Goal: Information Seeking & Learning: Learn about a topic

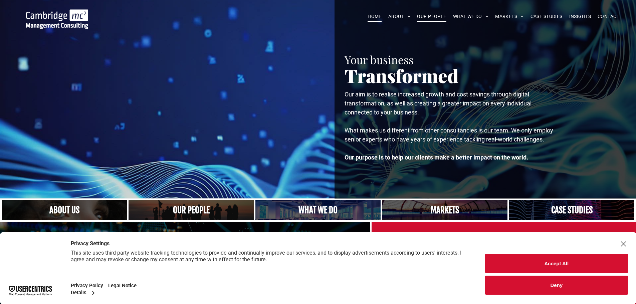
click at [431, 16] on span "OUR PEOPLE" at bounding box center [431, 16] width 29 height 10
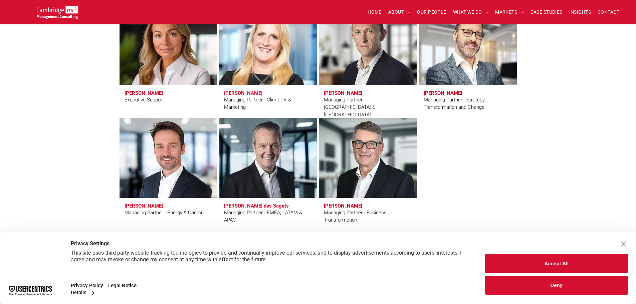
scroll to position [641, 0]
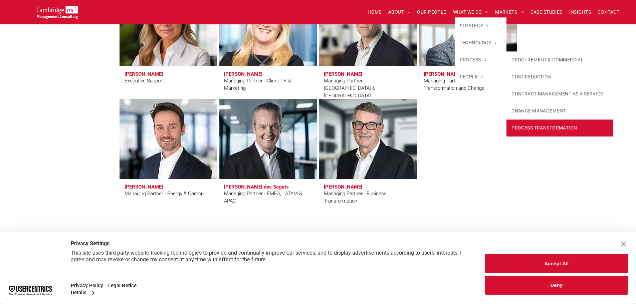
click at [532, 124] on link "PROCESS TRANSFORMATION" at bounding box center [560, 128] width 107 height 17
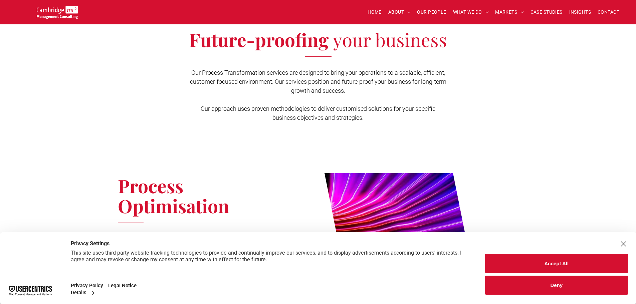
scroll to position [200, 0]
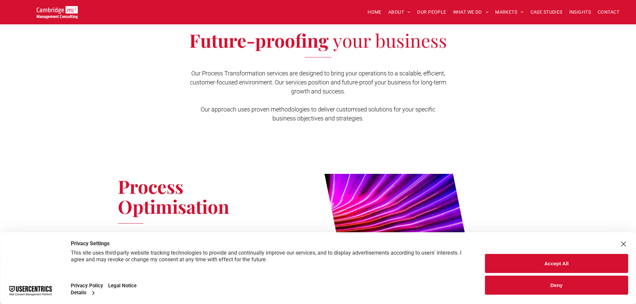
click at [424, 138] on div "Future-proofing your business Our Process Transformation services are designed …" at bounding box center [318, 80] width 636 height 140
click at [601, 261] on button "Accept All" at bounding box center [556, 263] width 143 height 19
